Goal: Find specific page/section

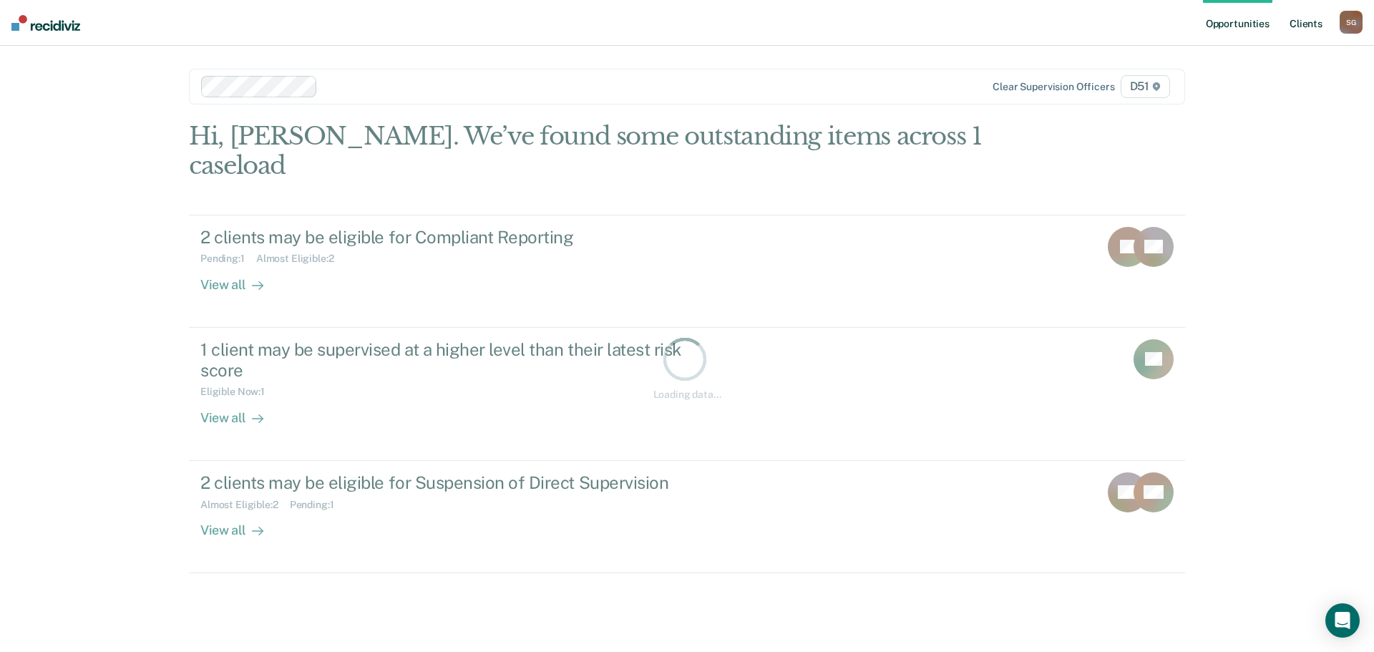
click at [1304, 24] on link "Client s" at bounding box center [1306, 23] width 39 height 46
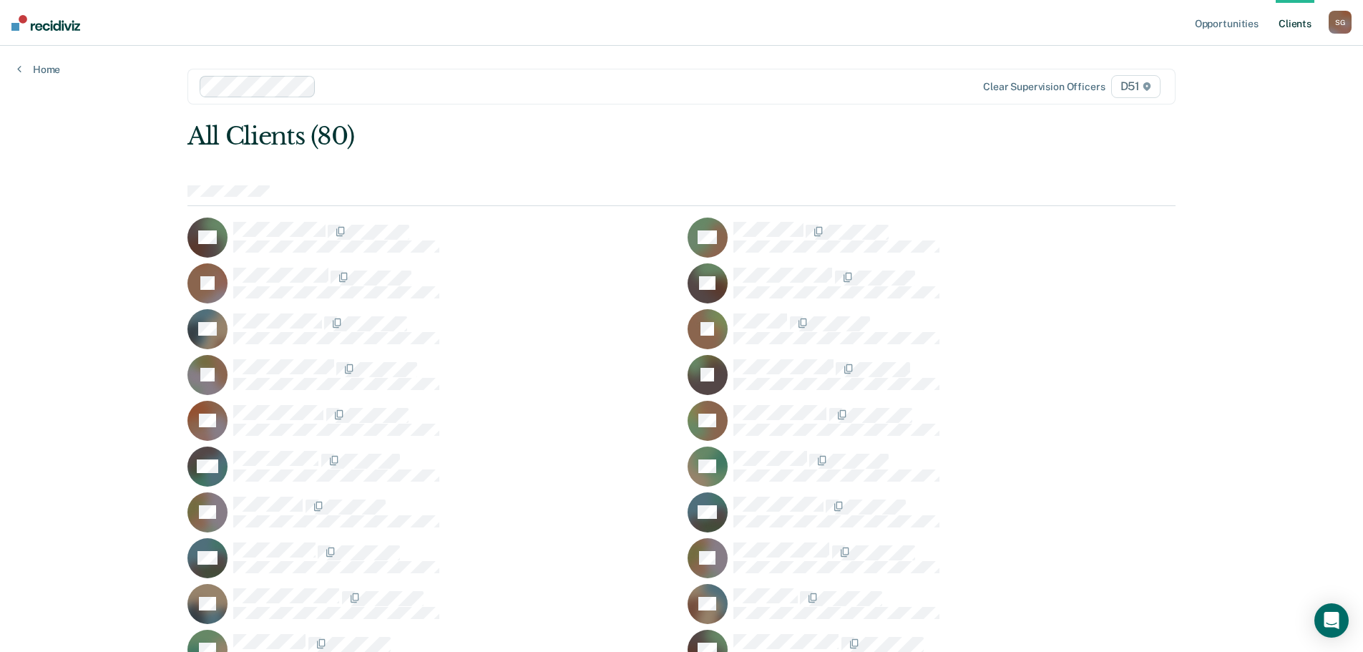
scroll to position [1278, 0]
